Goal: Information Seeking & Learning: Learn about a topic

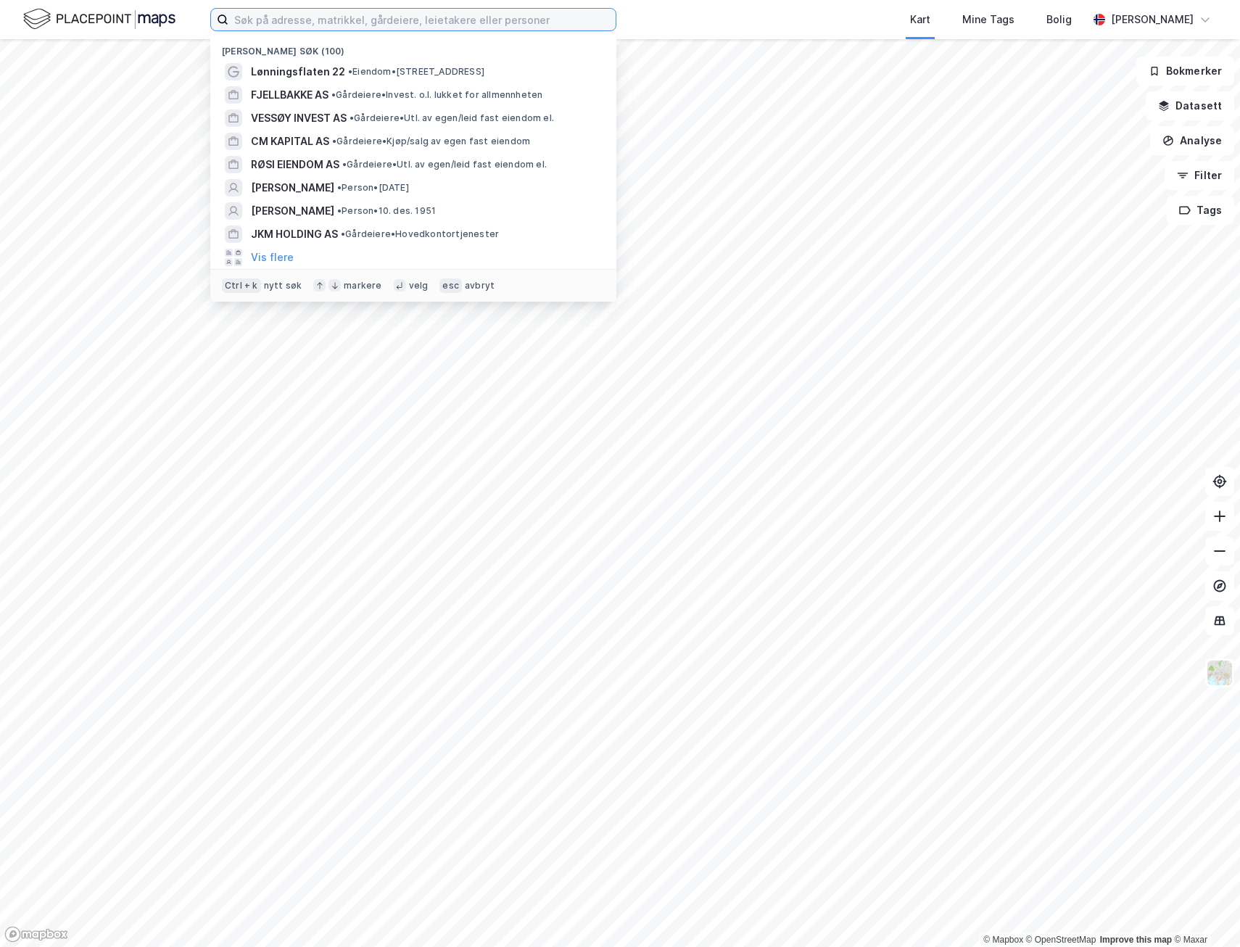
click at [386, 15] on input at bounding box center [421, 20] width 387 height 22
paste input "Isola Eiendom Notodden AS"
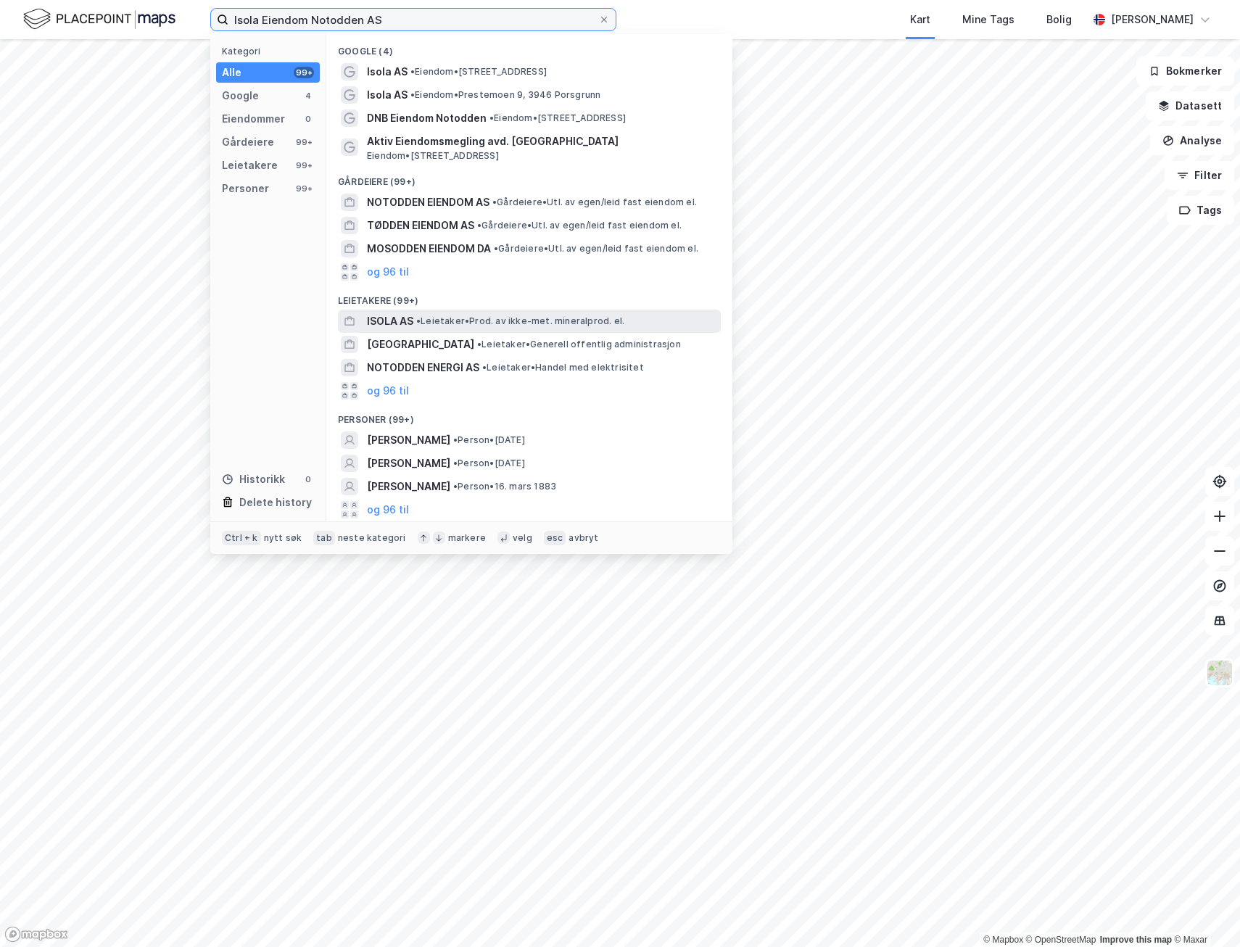
type input "Isola Eiendom Notodden AS"
click at [399, 320] on span "ISOLA AS" at bounding box center [390, 320] width 46 height 17
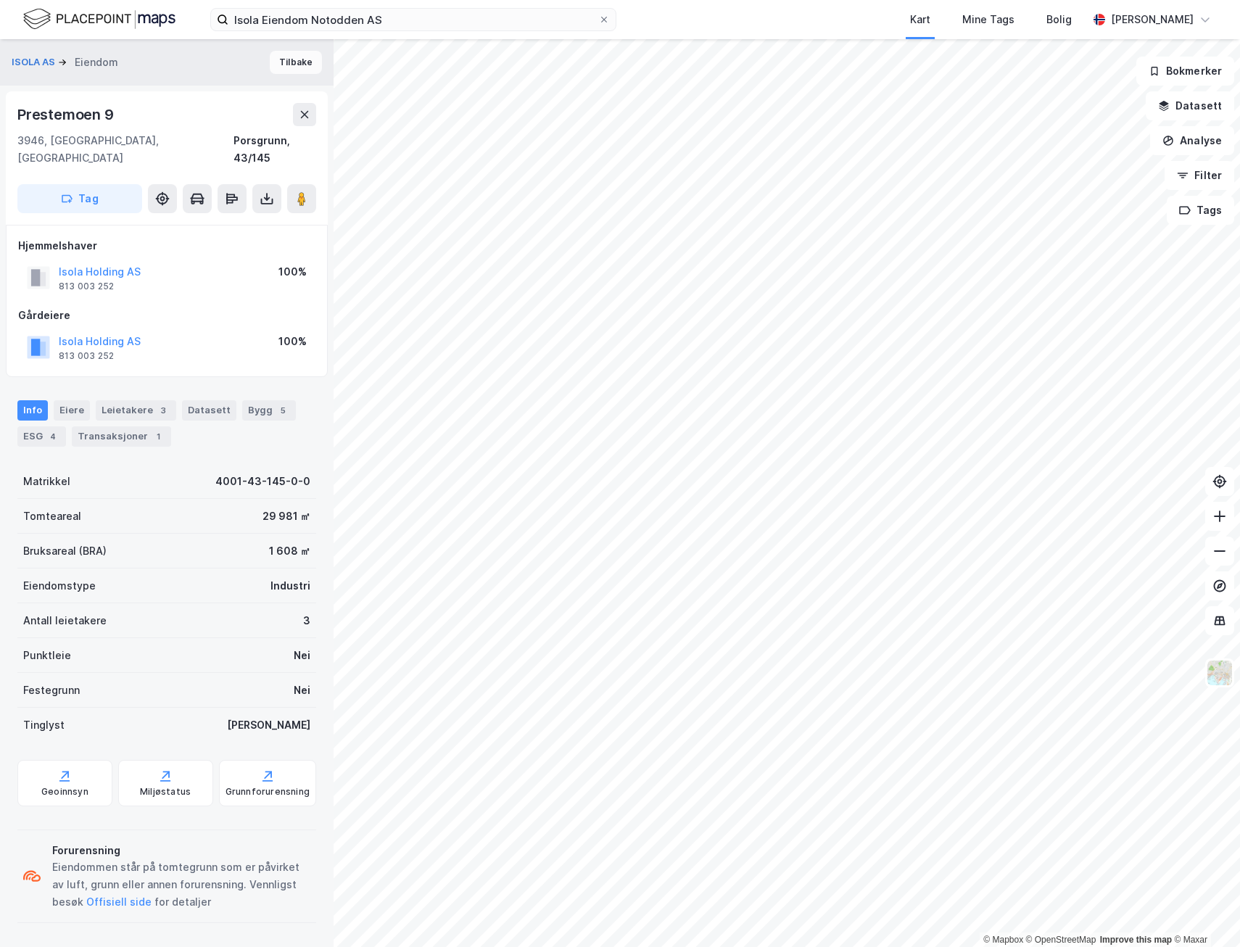
click at [295, 65] on button "Tilbake" at bounding box center [296, 62] width 52 height 23
click at [306, 191] on image at bounding box center [301, 198] width 9 height 15
click at [270, 67] on button "Tilbake" at bounding box center [296, 62] width 52 height 23
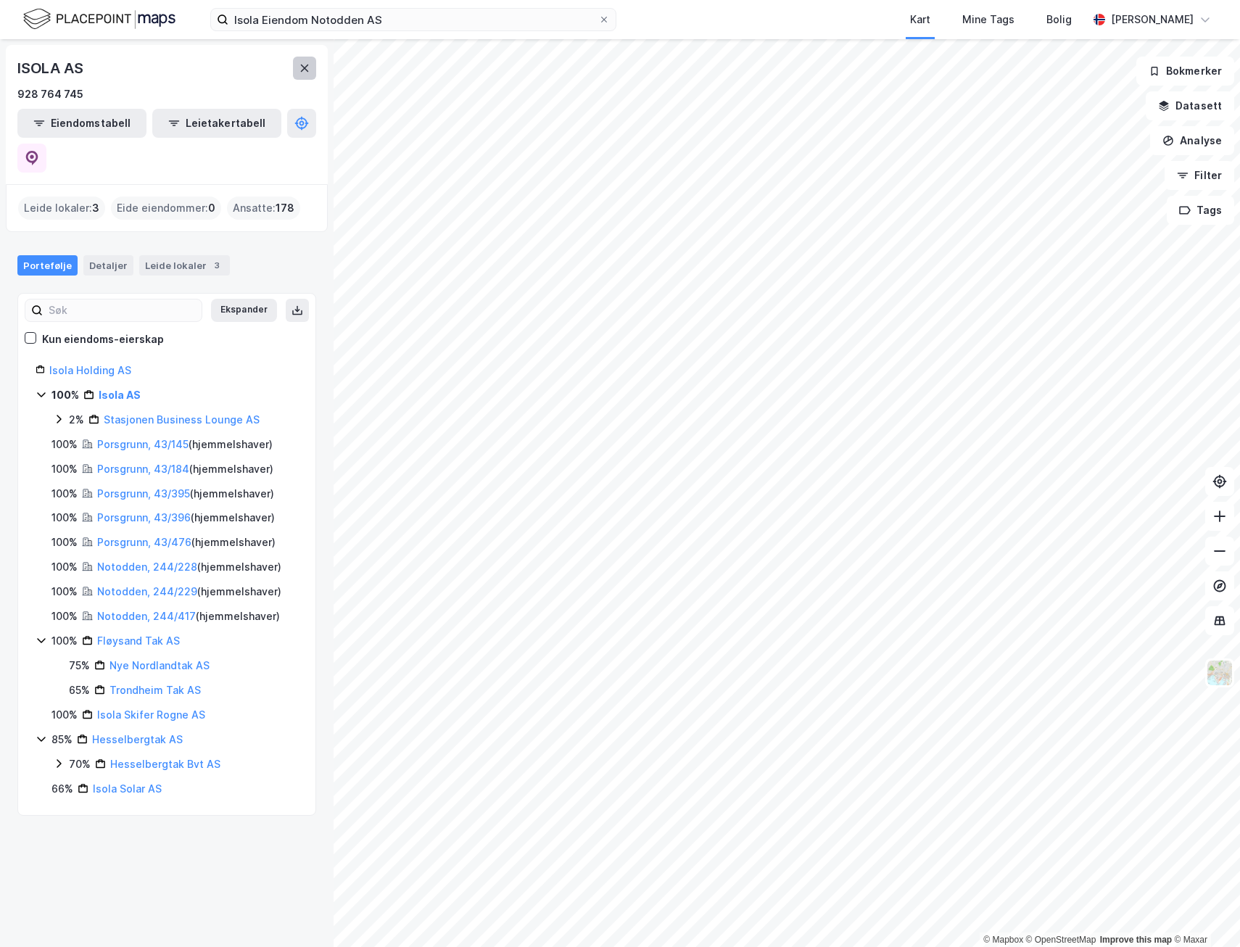
click at [307, 70] on icon at bounding box center [305, 68] width 12 height 12
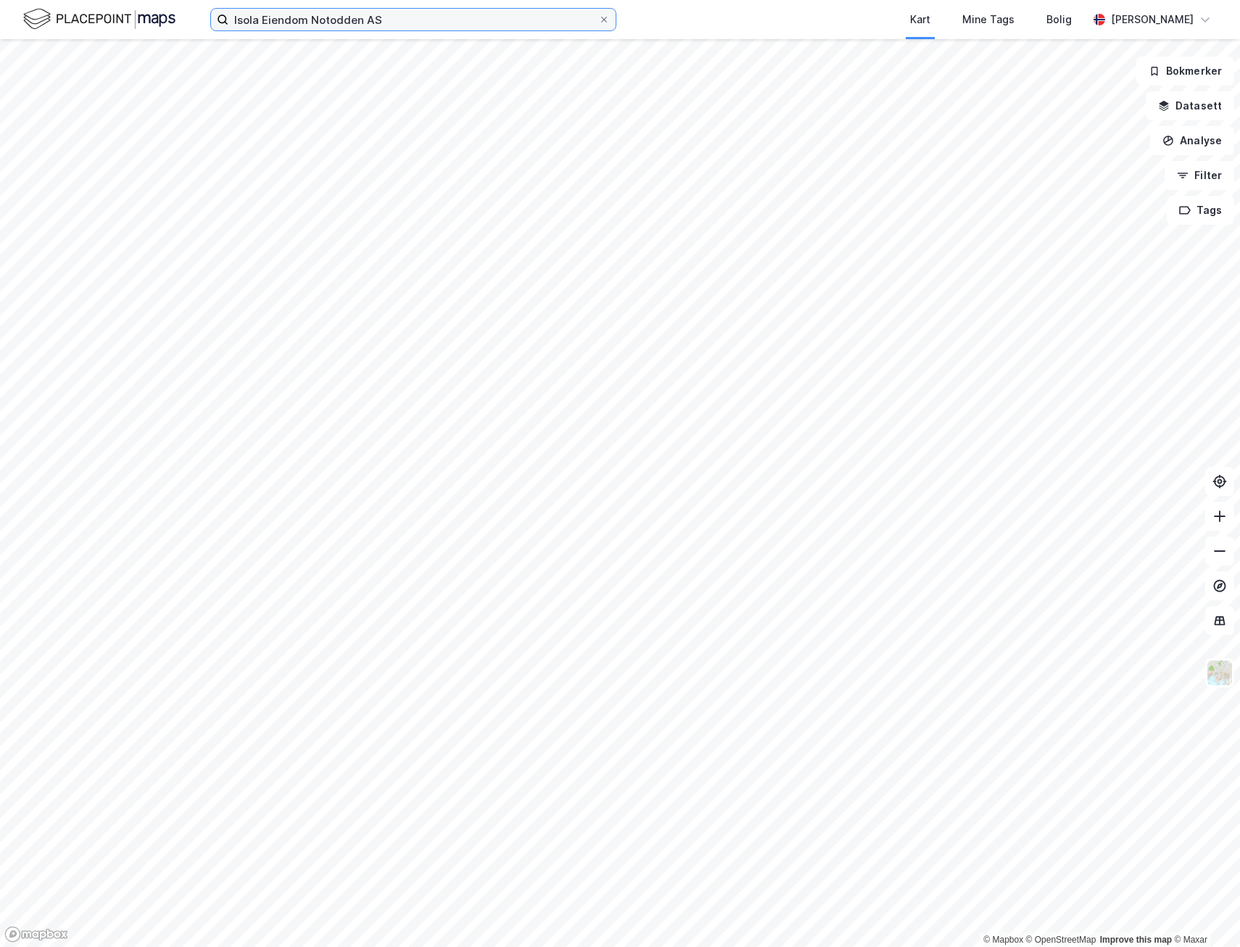
click at [426, 27] on input "Isola Eiendom Notodden AS" at bounding box center [413, 20] width 370 height 22
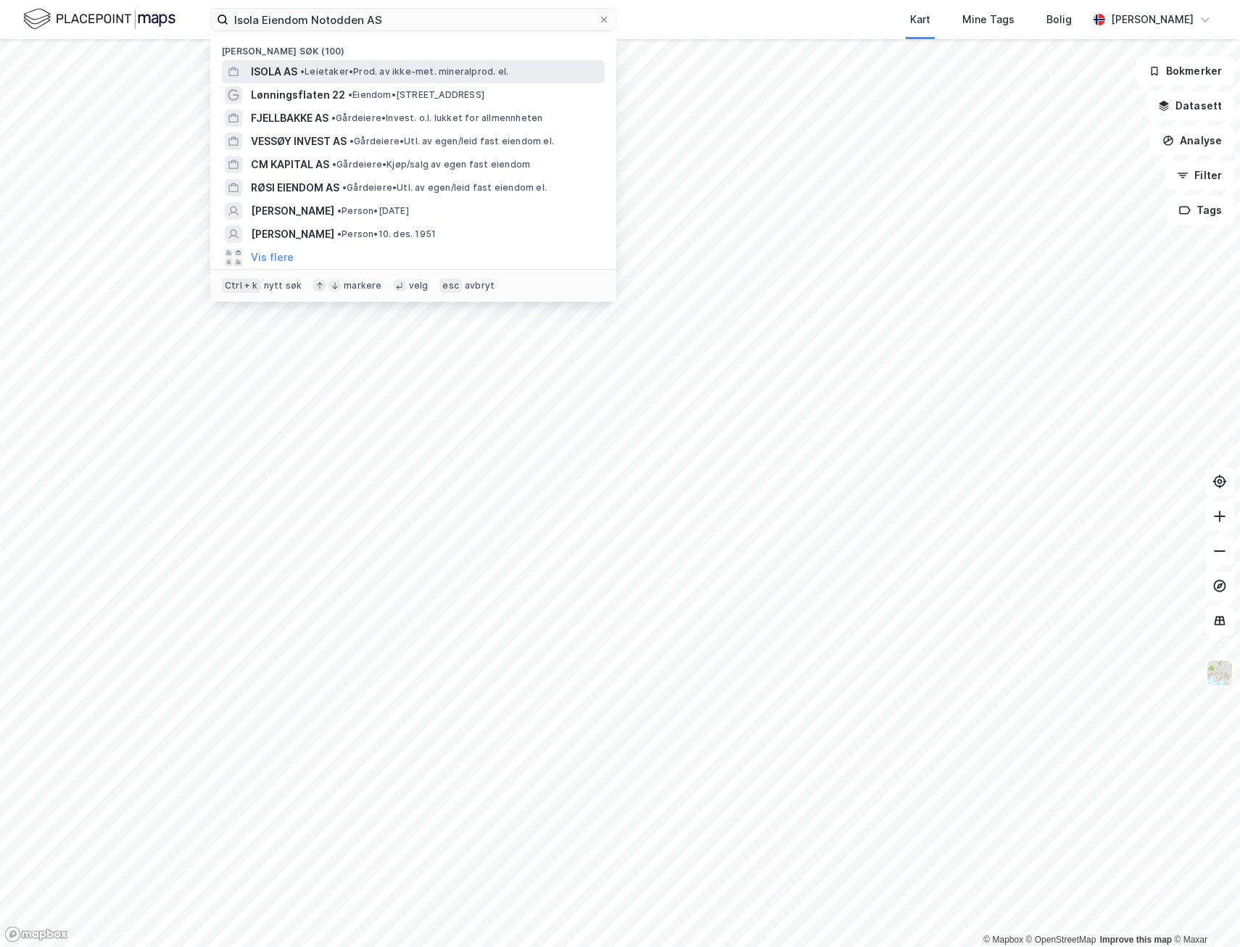
click at [315, 71] on span "• Leietaker • Prod. av ikke-met. mineralprod. el." at bounding box center [404, 72] width 208 height 12
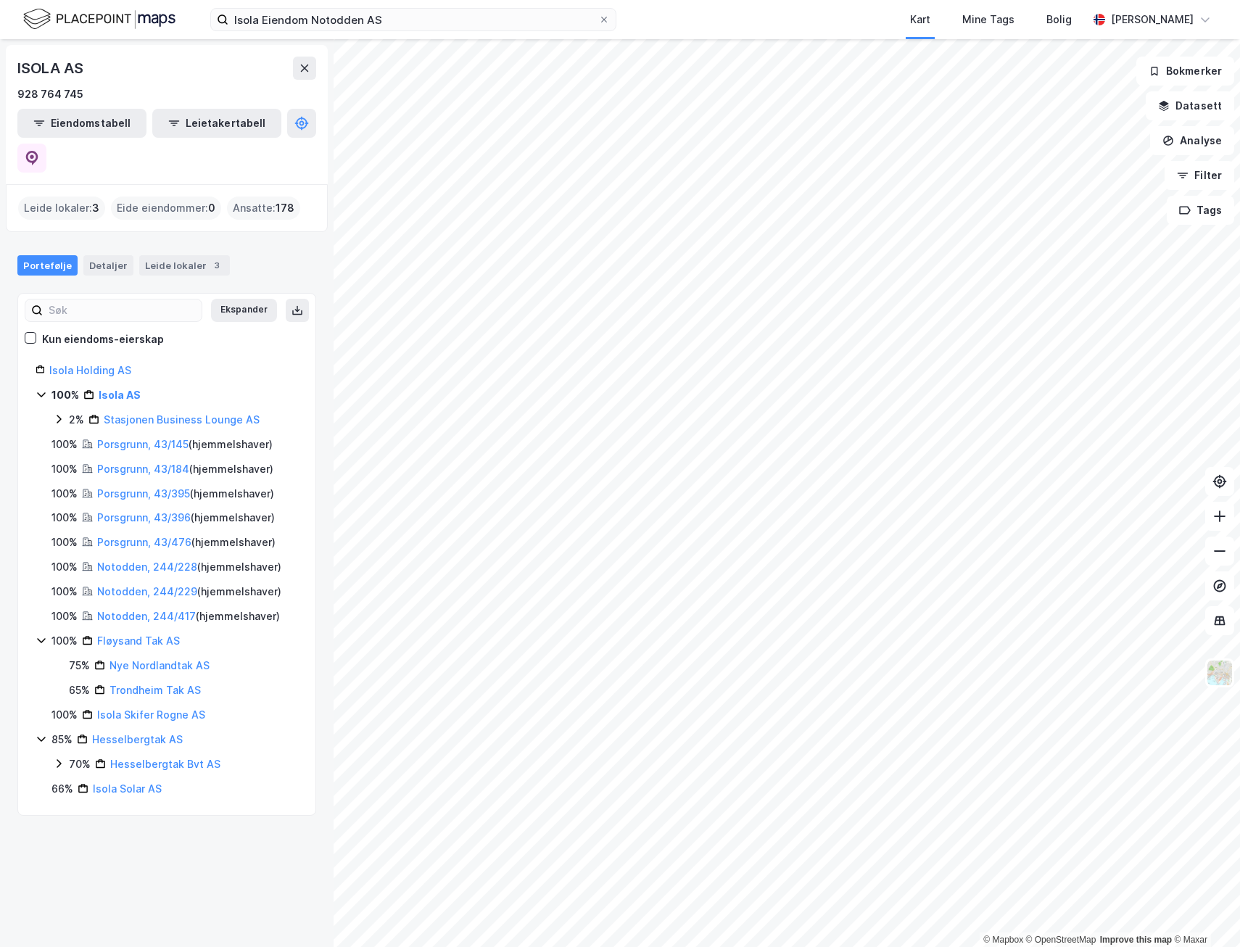
click at [1007, 946] on html "Isola Eiendom Notodden AS Kart Mine Tags Bolig [PERSON_NAME] © Mapbox © OpenStr…" at bounding box center [620, 473] width 1240 height 947
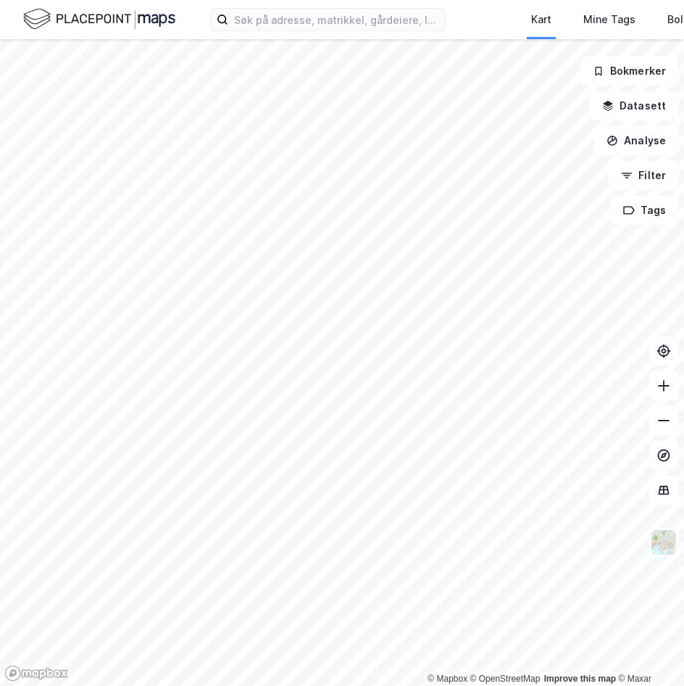
click at [402, 13] on div "Kart Mine Tags Bolig Ragnar Mykland © Mapbox © OpenStreetMap Improve this map ©…" at bounding box center [342, 343] width 684 height 686
click at [684, 269] on html "Kart Mine Tags Bolig Ragnar Mykland © Mapbox © OpenStreetMap Improve this map ©…" at bounding box center [342, 343] width 684 height 686
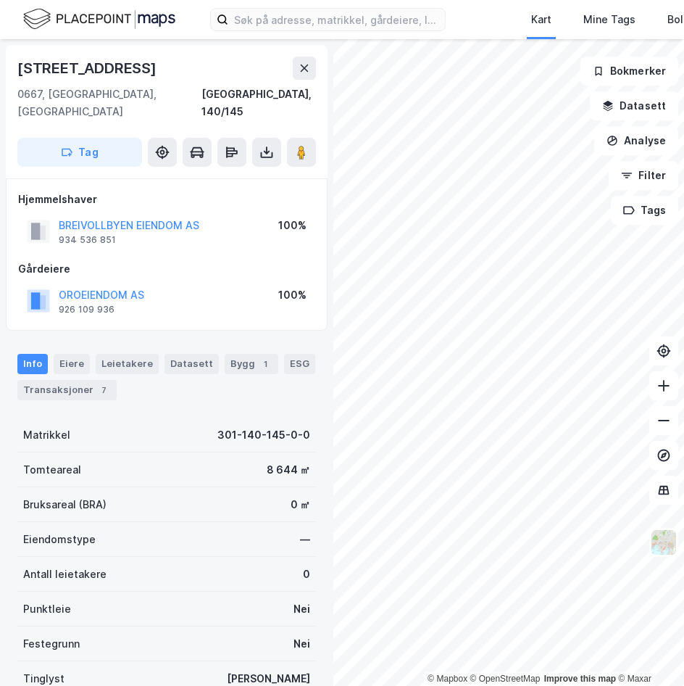
click at [117, 217] on div "BREIVOLLBYEN EIENDOM AS" at bounding box center [129, 225] width 141 height 17
click at [0, 0] on button "BREIVOLLBYEN EIENDOM AS" at bounding box center [0, 0] width 0 height 0
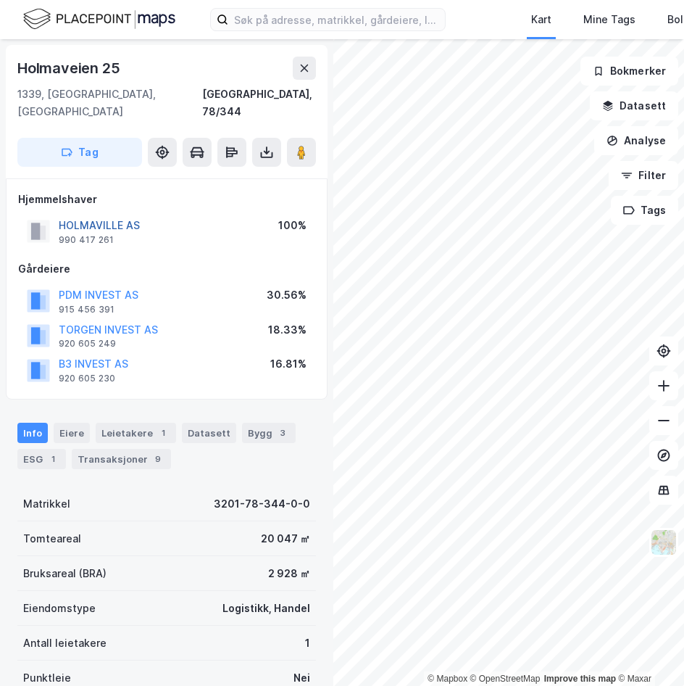
click at [0, 0] on button "HOLMAVILLE AS" at bounding box center [0, 0] width 0 height 0
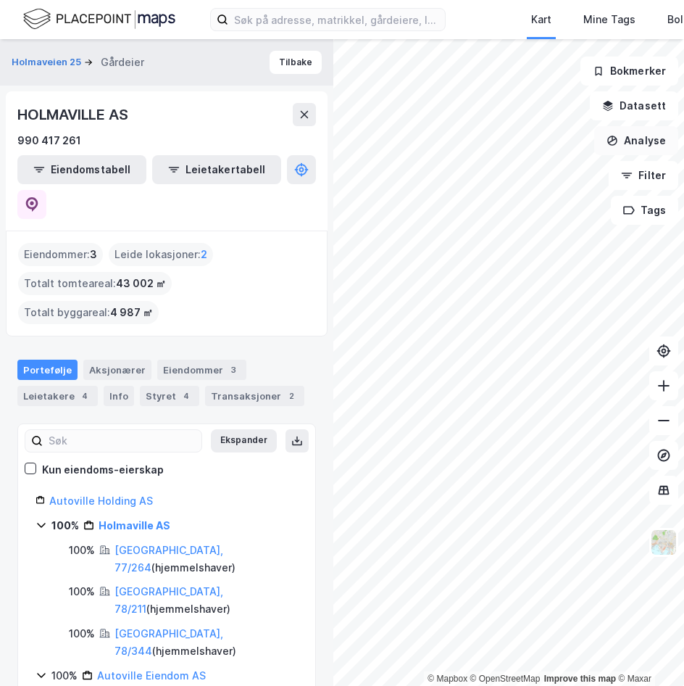
click at [633, 140] on button "Analyse" at bounding box center [637, 140] width 84 height 29
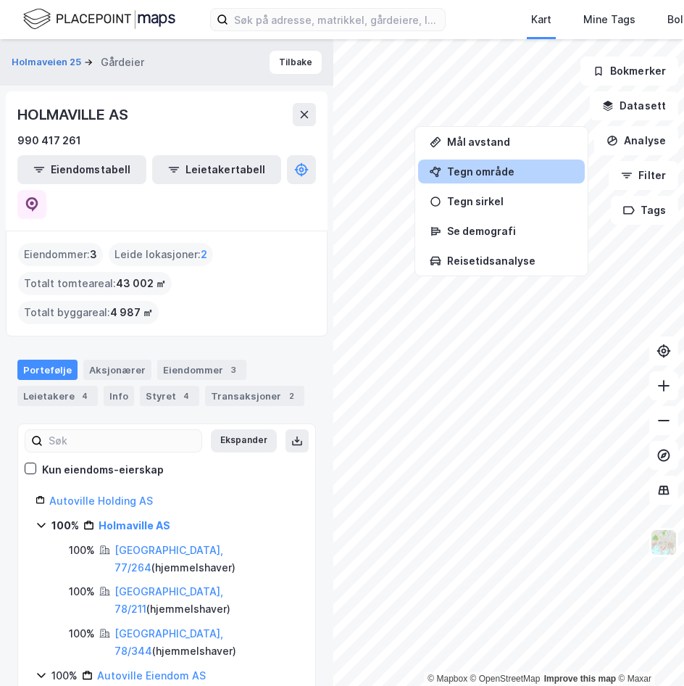
click at [490, 171] on div "Tegn område" at bounding box center [510, 171] width 126 height 12
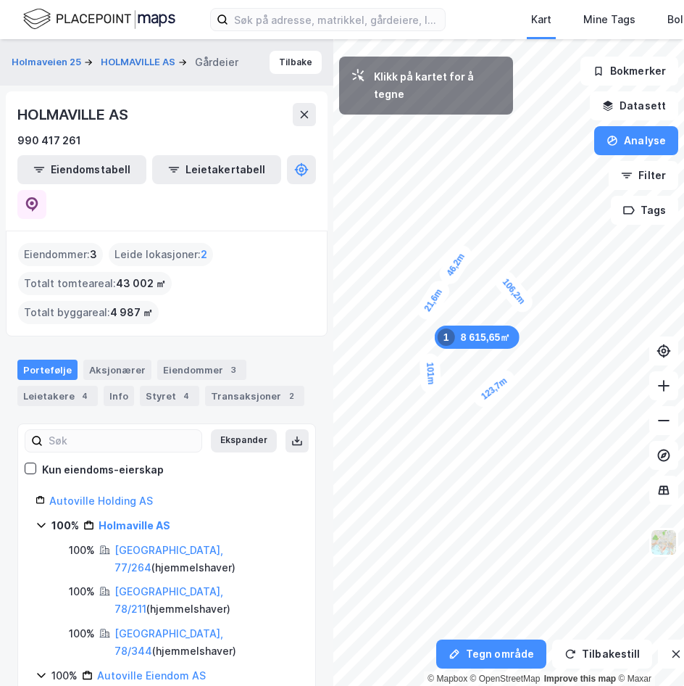
click at [426, 311] on div "21,6m" at bounding box center [434, 300] width 40 height 46
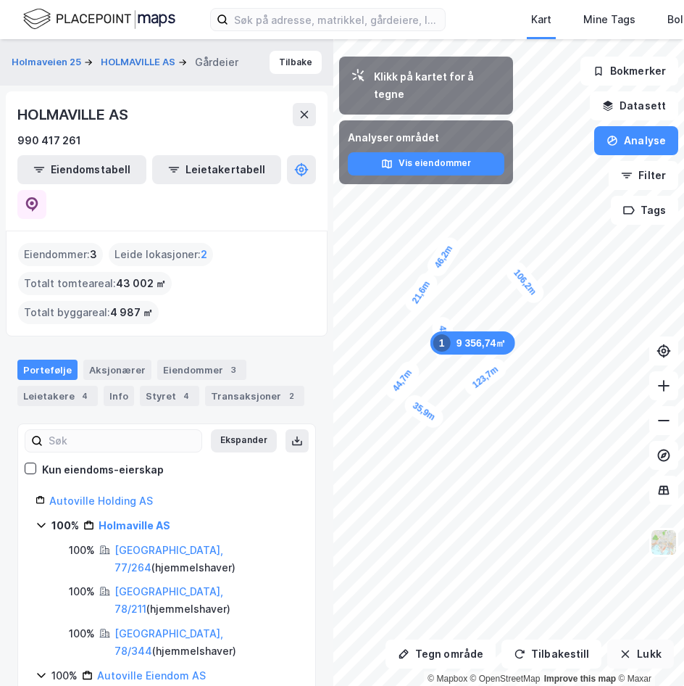
click at [608, 654] on button "Lukk" at bounding box center [641, 653] width 66 height 29
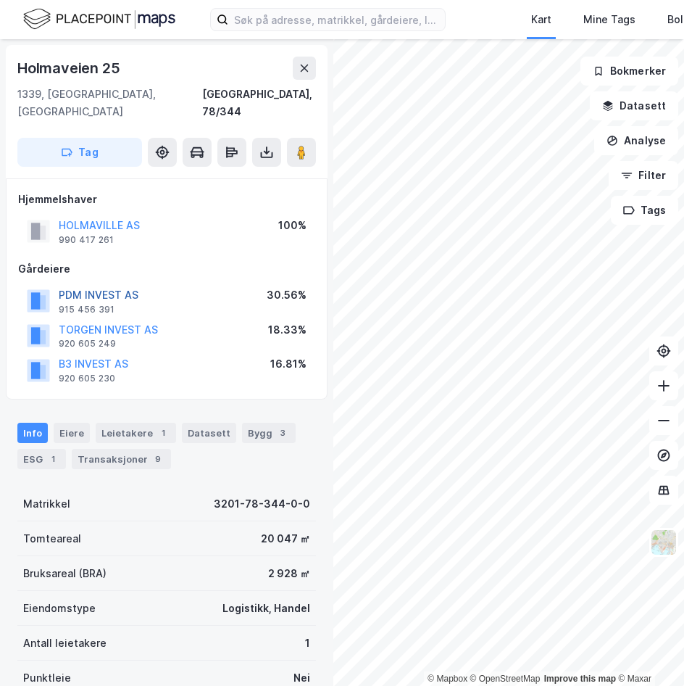
click at [0, 0] on button "PDM INVEST AS" at bounding box center [0, 0] width 0 height 0
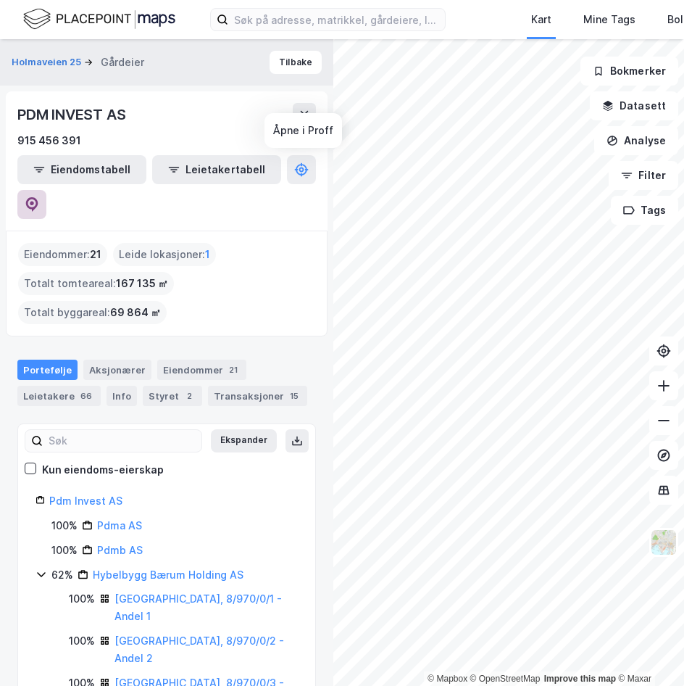
click at [46, 190] on button at bounding box center [31, 204] width 29 height 29
click at [38, 197] on icon at bounding box center [32, 204] width 12 height 15
click at [299, 79] on div "© Mapbox © OpenStreetMap Improve this map © Maxar Holmaveien 25 Gårdeier Tilbak…" at bounding box center [342, 362] width 684 height 647
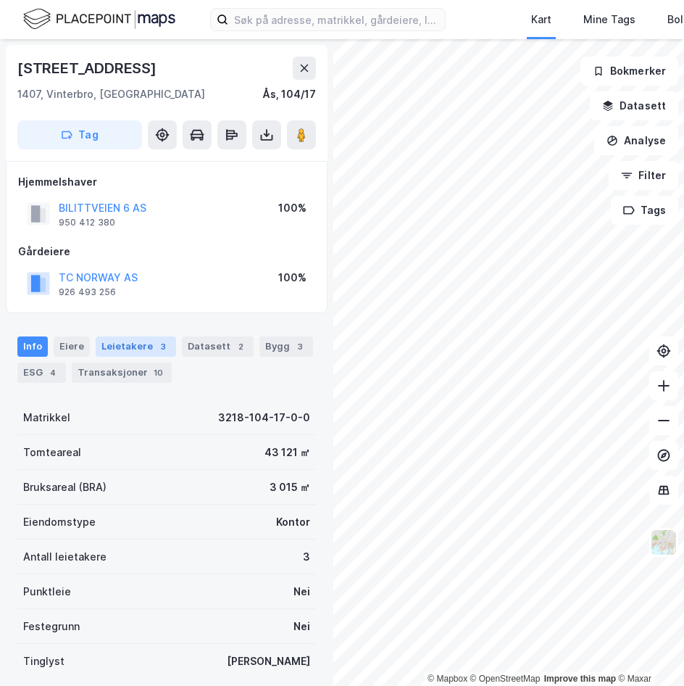
click at [115, 345] on div "Leietakere 3" at bounding box center [136, 346] width 80 height 20
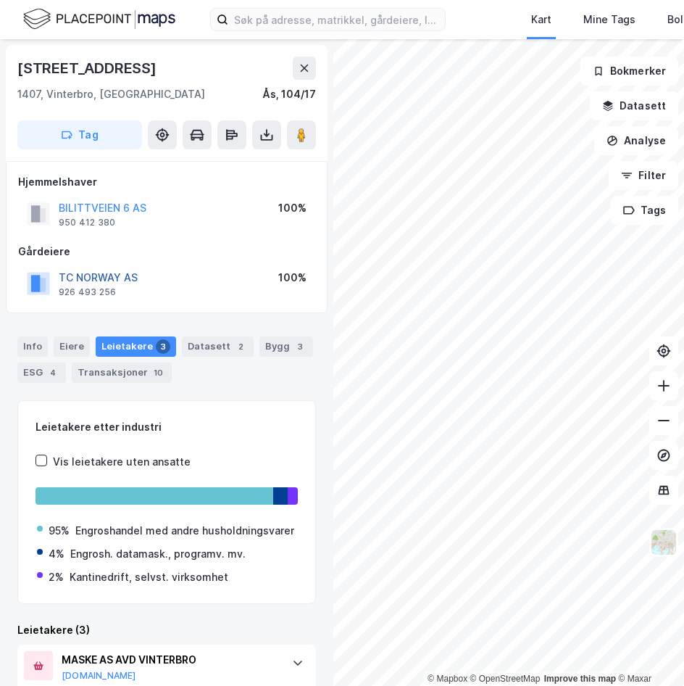
click at [0, 0] on button "TC NORWAY AS" at bounding box center [0, 0] width 0 height 0
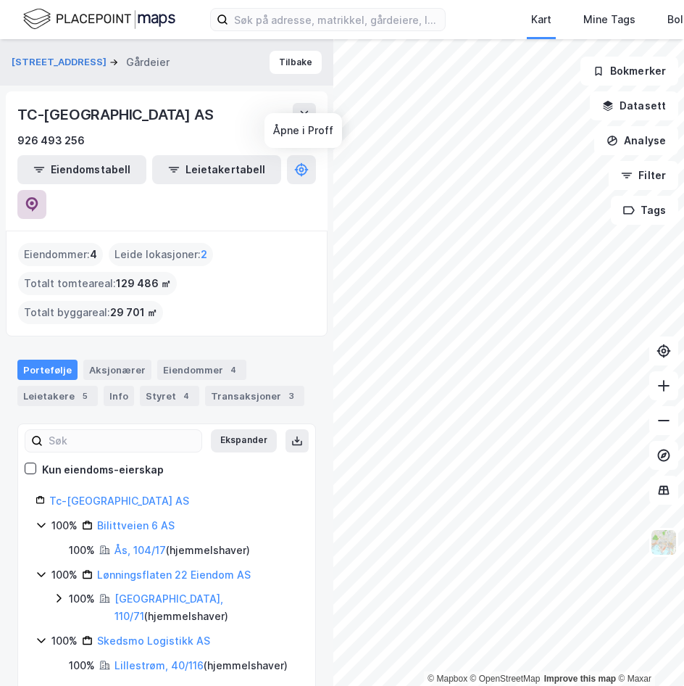
click at [46, 190] on button at bounding box center [31, 204] width 29 height 29
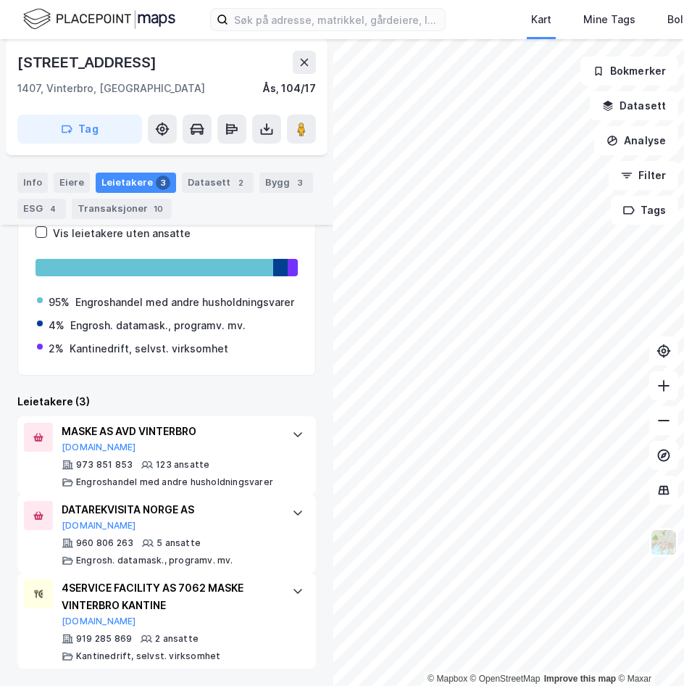
scroll to position [246, 0]
